Goal: Task Accomplishment & Management: Manage account settings

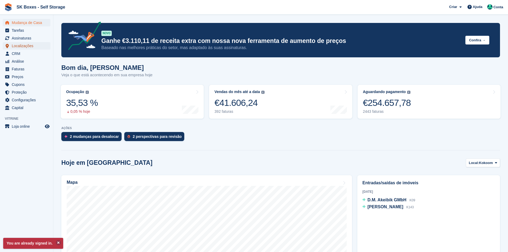
click at [24, 47] on span "Localizações" at bounding box center [28, 45] width 32 height 7
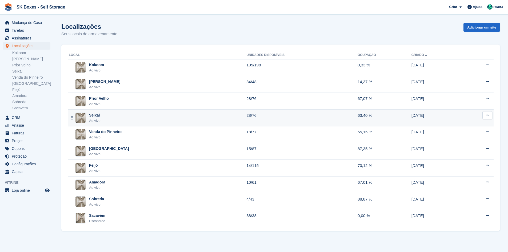
click at [132, 116] on div "Seixal Ao vivo" at bounding box center [158, 118] width 178 height 11
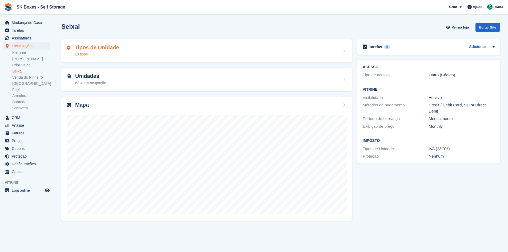
click at [142, 48] on div "Tipos de Unidade 10 tipos" at bounding box center [207, 51] width 280 height 13
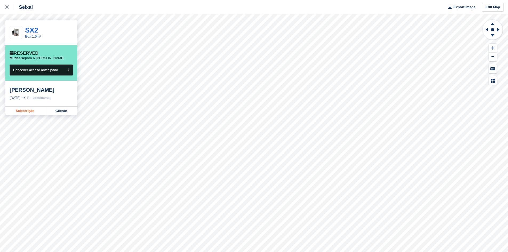
click at [31, 109] on link "Subscrição" at bounding box center [25, 111] width 40 height 9
click at [6, 9] on div at bounding box center [9, 7] width 9 height 6
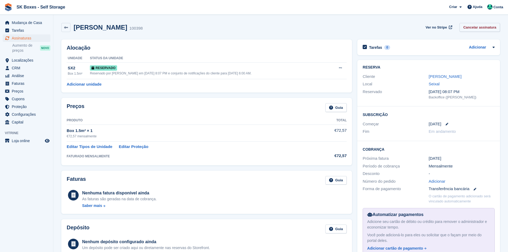
click at [491, 29] on link "Cancelar assinatura" at bounding box center [480, 27] width 41 height 9
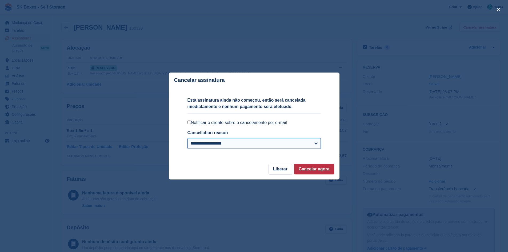
click at [201, 142] on select "**********" at bounding box center [254, 143] width 133 height 11
select select "**********"
click at [188, 139] on select "**********" at bounding box center [254, 143] width 133 height 11
click at [315, 173] on button "Cancelar agora" at bounding box center [314, 169] width 40 height 11
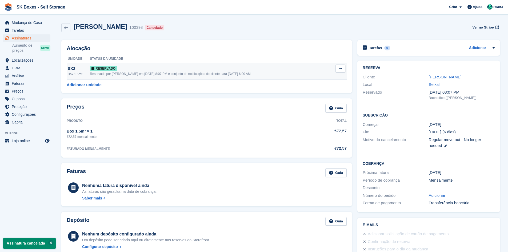
click at [339, 68] on icon at bounding box center [340, 68] width 3 height 3
click at [318, 97] on p "Desalocar" at bounding box center [320, 95] width 46 height 7
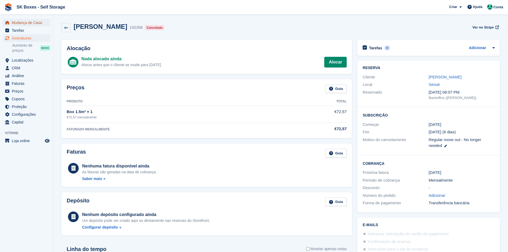
click at [19, 23] on span "Mudança de Casa" at bounding box center [28, 22] width 32 height 7
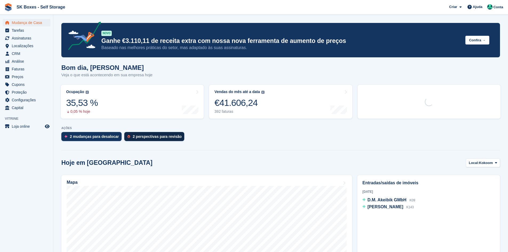
click at [149, 138] on div "2 perspectivas para revisão" at bounding box center [157, 136] width 49 height 4
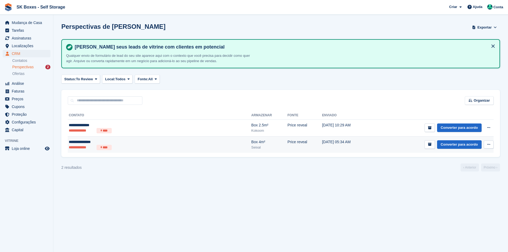
click at [87, 149] on li "**********" at bounding box center [82, 147] width 26 height 5
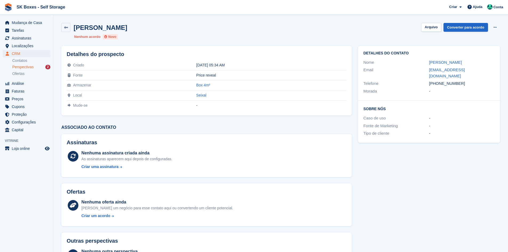
drag, startPoint x: 423, startPoint y: 62, endPoint x: 475, endPoint y: 59, distance: 52.1
click at [475, 59] on div "Nome Maria Kryuchkova" at bounding box center [429, 63] width 131 height 8
copy div "Maria Kryuchkova"
drag, startPoint x: 424, startPoint y: 69, endPoint x: 489, endPoint y: 70, distance: 64.8
click at [492, 69] on div "Email marialima2012k@gmail.com" at bounding box center [429, 73] width 131 height 14
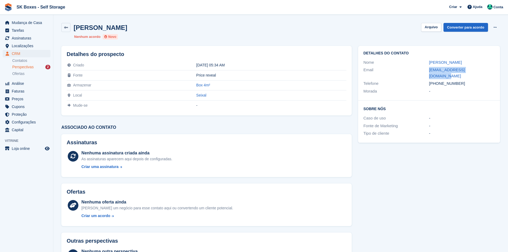
copy div "marialima2012k@gmail.com"
drag, startPoint x: 471, startPoint y: 75, endPoint x: 450, endPoint y: 79, distance: 22.0
click at [438, 81] on div "+351966411311" at bounding box center [462, 84] width 66 height 6
copy div "966411311"
click at [427, 28] on button "Arquivo" at bounding box center [431, 27] width 20 height 9
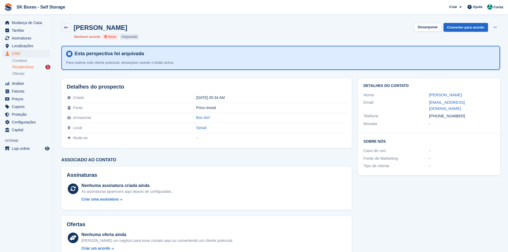
drag, startPoint x: 17, startPoint y: 67, endPoint x: 22, endPoint y: 66, distance: 5.6
click at [17, 67] on span "Perspectivas" at bounding box center [22, 67] width 21 height 5
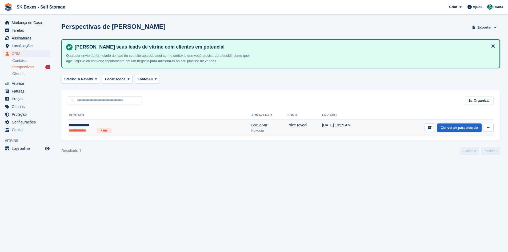
click at [110, 125] on div "**********" at bounding box center [120, 125] width 103 height 6
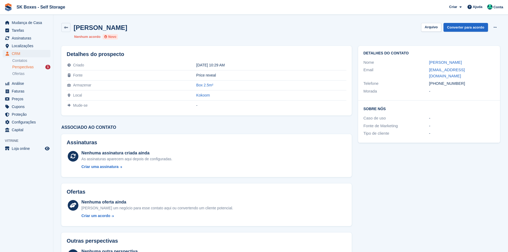
drag, startPoint x: 427, startPoint y: 60, endPoint x: 461, endPoint y: 57, distance: 34.0
click at [461, 57] on div "Detalhes do contato Nome [PERSON_NAME] Email [EMAIL_ADDRESS][DOMAIN_NAME] Telef…" at bounding box center [429, 73] width 142 height 55
copy div "[PERSON_NAME]"
drag, startPoint x: 420, startPoint y: 69, endPoint x: 488, endPoint y: 71, distance: 67.3
click at [488, 71] on div "Email [EMAIL_ADDRESS][DOMAIN_NAME]" at bounding box center [429, 73] width 131 height 14
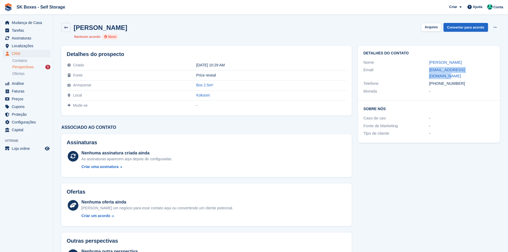
copy div "[EMAIL_ADDRESS][DOMAIN_NAME]"
drag, startPoint x: 433, startPoint y: 100, endPoint x: 449, endPoint y: 87, distance: 20.1
click at [434, 106] on h2 "Sobre Nós" at bounding box center [429, 108] width 131 height 5
drag, startPoint x: 461, startPoint y: 80, endPoint x: 439, endPoint y: 78, distance: 21.9
click at [439, 81] on div "+351969445855" at bounding box center [462, 84] width 66 height 6
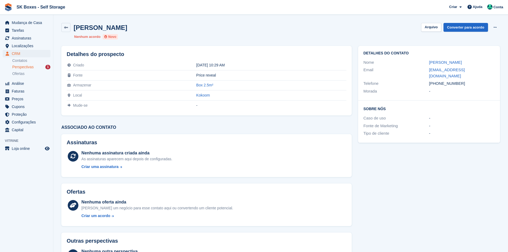
drag, startPoint x: 454, startPoint y: 94, endPoint x: 458, endPoint y: 90, distance: 5.1
click at [454, 94] on div "Detalhes do contato Nome Pedro Aparicio Email pedroaparicio@outlook.pt Telefone…" at bounding box center [429, 73] width 142 height 55
drag, startPoint x: 465, startPoint y: 77, endPoint x: 438, endPoint y: 74, distance: 26.5
click at [438, 81] on div "+351969445855" at bounding box center [462, 84] width 66 height 6
copy div "969445855"
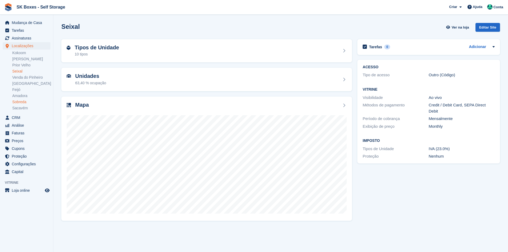
click at [22, 101] on link "Sobreda" at bounding box center [31, 101] width 38 height 5
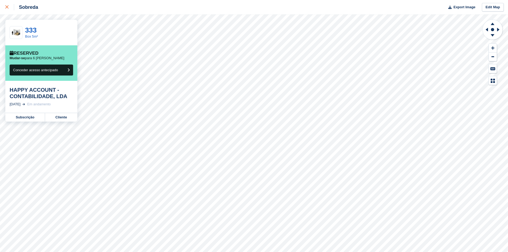
click at [9, 1] on link at bounding box center [7, 7] width 14 height 14
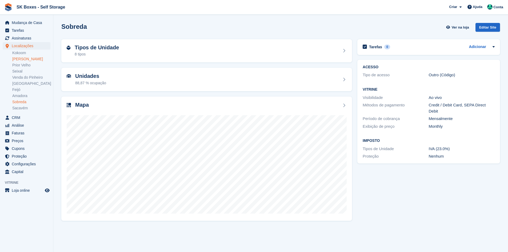
click at [26, 58] on link "Amadora II" at bounding box center [31, 59] width 38 height 5
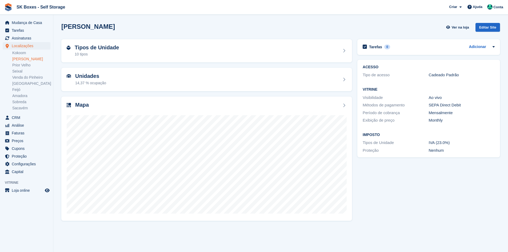
click at [98, 55] on div "10 tipos" at bounding box center [97, 54] width 44 height 6
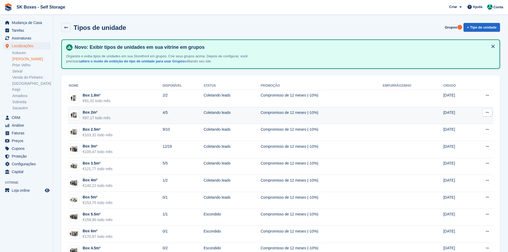
click at [115, 114] on td "Box 2m² €97,17 todo mês" at bounding box center [115, 115] width 95 height 17
click at [111, 115] on td "Box 2m² €97,17 todo mês" at bounding box center [115, 115] width 95 height 17
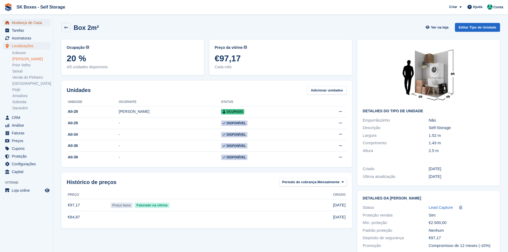
click at [38, 22] on span "Mudança de Casa" at bounding box center [28, 22] width 32 height 7
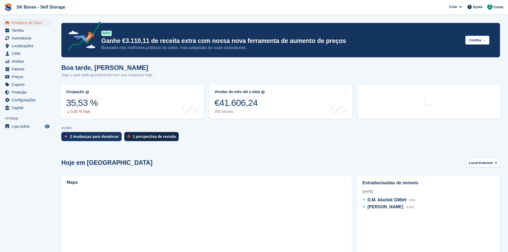
click at [154, 139] on div "1 perspectiva de revisão" at bounding box center [151, 136] width 55 height 9
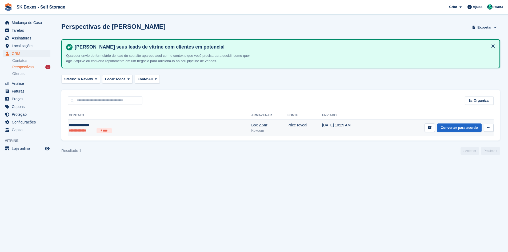
click at [164, 124] on div "**********" at bounding box center [120, 125] width 103 height 6
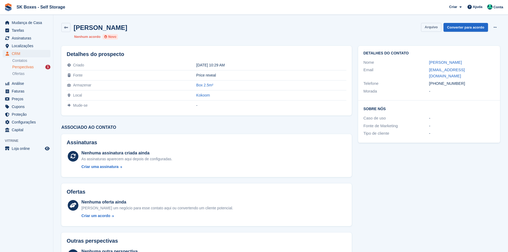
click at [429, 27] on button "Arquivo" at bounding box center [431, 27] width 20 height 9
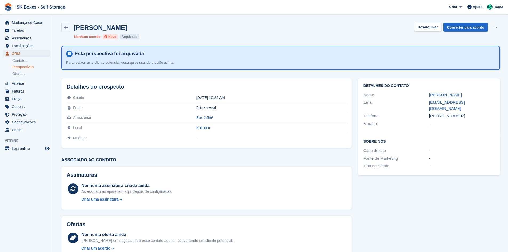
click at [24, 57] on span "CRM" at bounding box center [28, 53] width 32 height 7
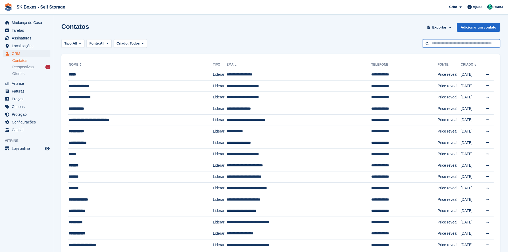
click at [460, 44] on input "text" at bounding box center [461, 43] width 77 height 9
paste input "**********"
type input "**********"
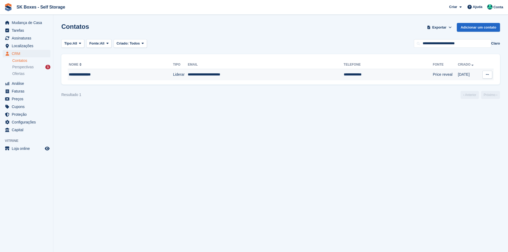
click at [344, 72] on td "**********" at bounding box center [388, 74] width 89 height 11
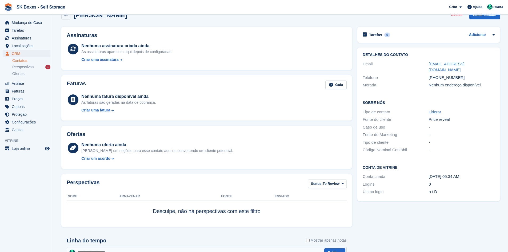
scroll to position [78, 0]
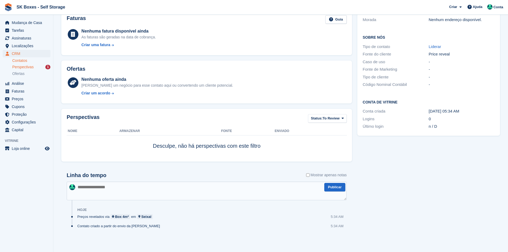
click at [31, 67] on span "Perspectivas" at bounding box center [22, 67] width 21 height 5
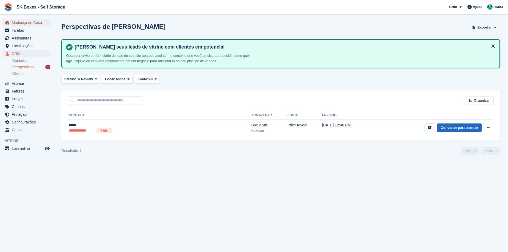
click at [19, 22] on span "Mudança de Casa" at bounding box center [28, 22] width 32 height 7
click at [25, 45] on span "Localizações" at bounding box center [28, 45] width 32 height 7
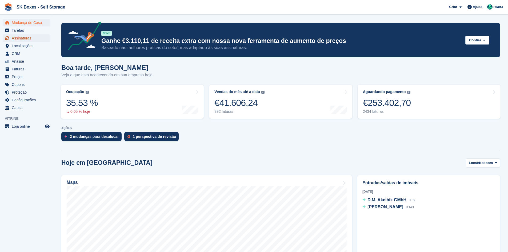
click at [22, 42] on span "Assinaturas" at bounding box center [28, 37] width 32 height 7
click at [23, 45] on span "Localizações" at bounding box center [28, 45] width 32 height 7
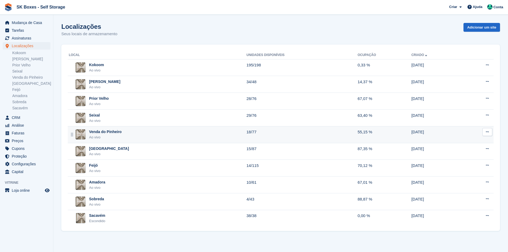
click at [127, 134] on div "Venda do Pinheiro Ao vivo" at bounding box center [158, 134] width 178 height 11
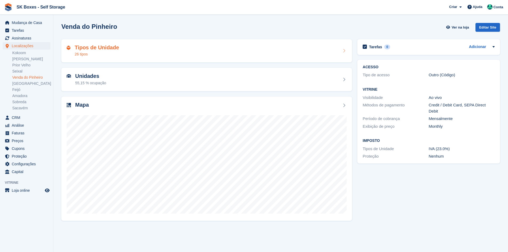
click at [141, 54] on div "Tipos de Unidade 26 tipos" at bounding box center [207, 51] width 280 height 13
